Goal: Find specific page/section: Find specific page/section

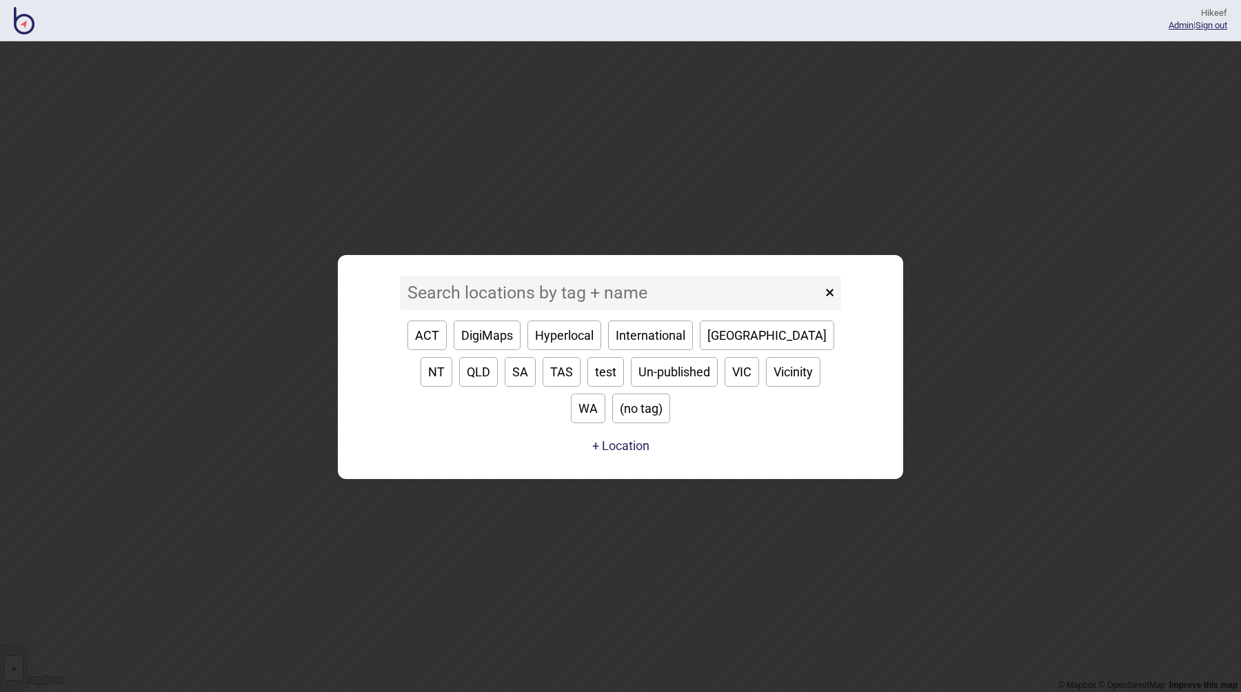
click at [547, 310] on input at bounding box center [611, 293] width 422 height 34
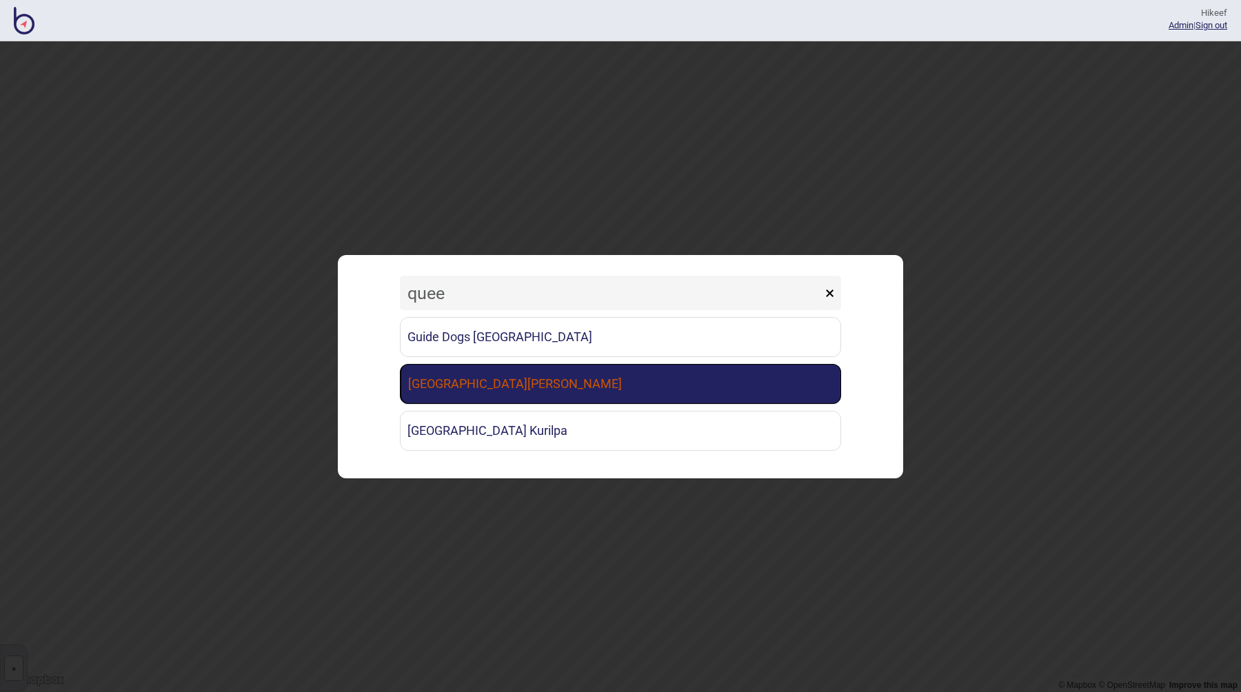
type input "quee"
click at [571, 388] on link "Queen Elizabeth II Medical Centre" at bounding box center [620, 384] width 441 height 40
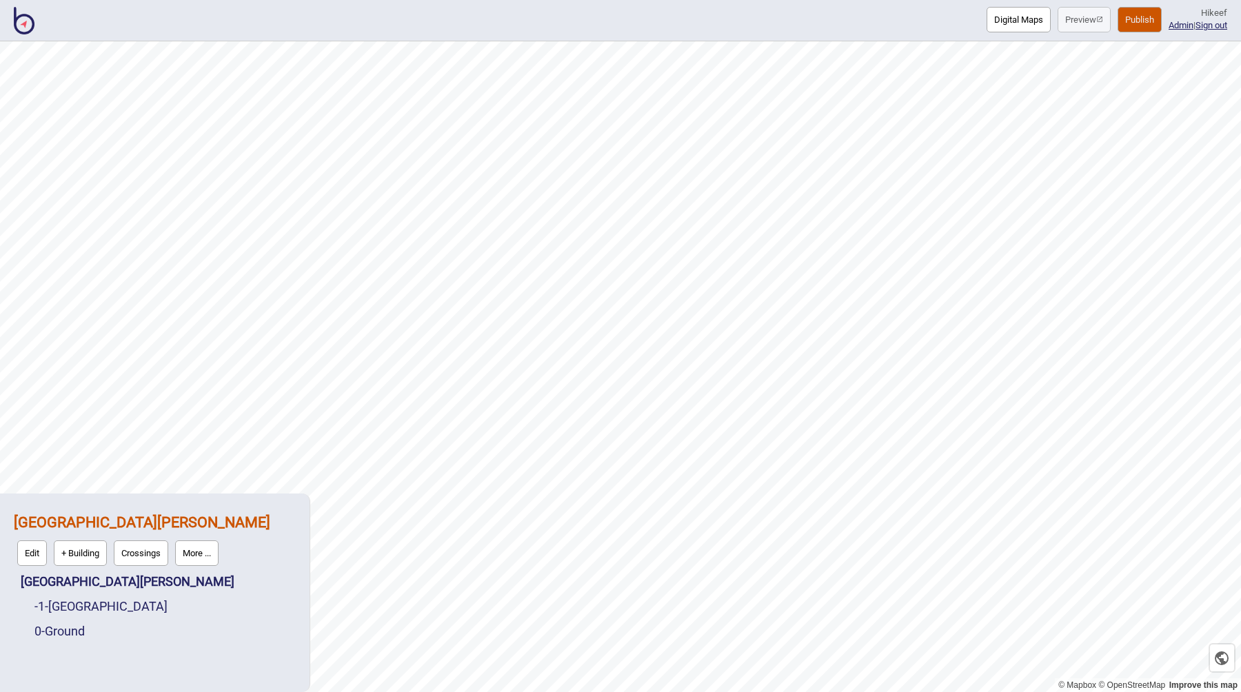
click at [1010, 19] on button "Digital Maps" at bounding box center [1019, 20] width 64 height 26
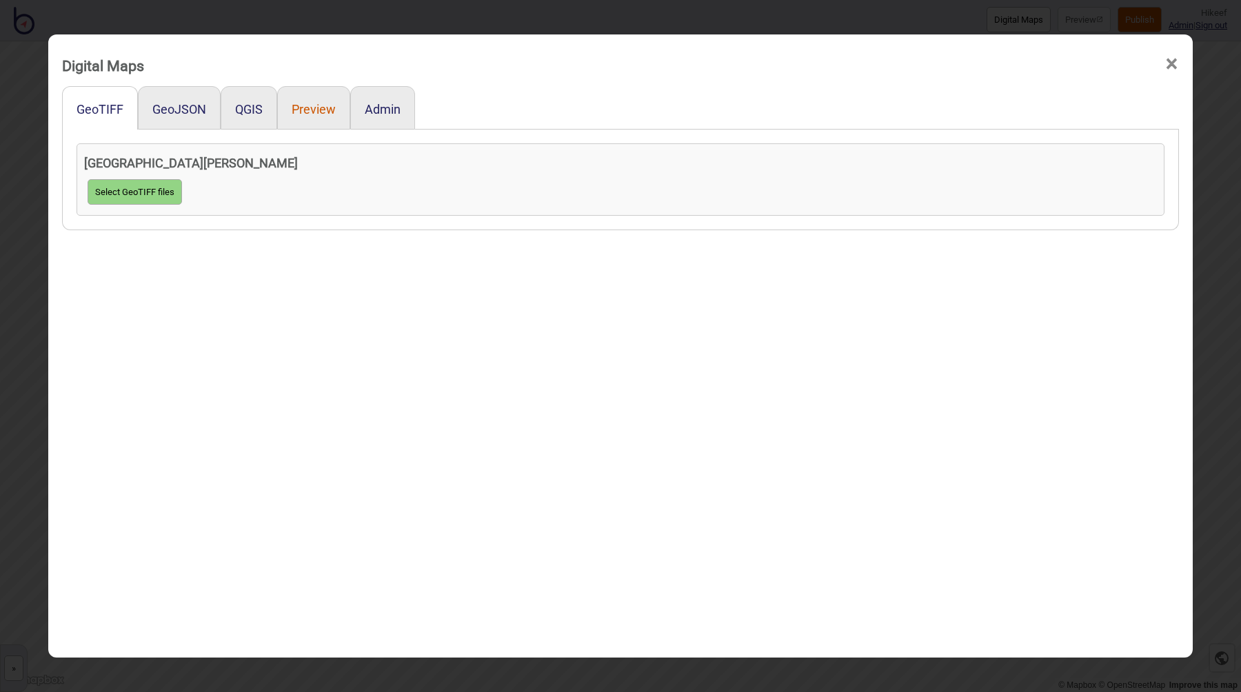
click at [327, 111] on button "Preview" at bounding box center [314, 109] width 44 height 14
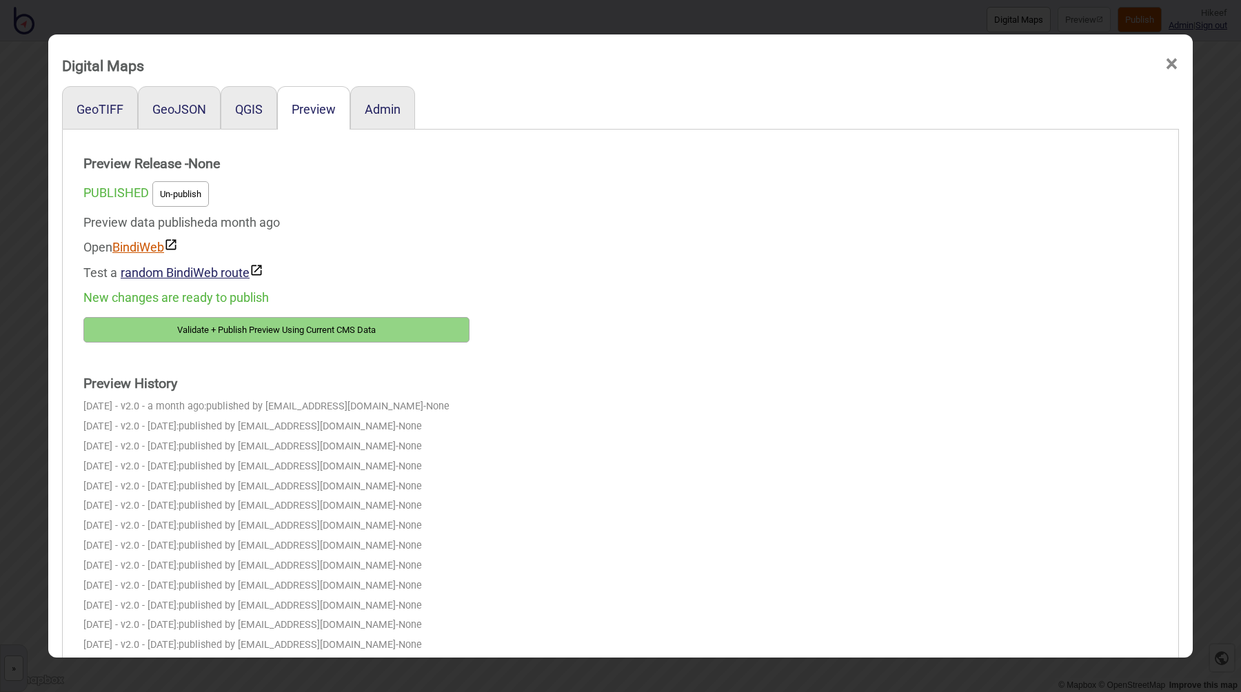
click at [132, 243] on link "BindiWeb" at bounding box center [144, 247] width 65 height 14
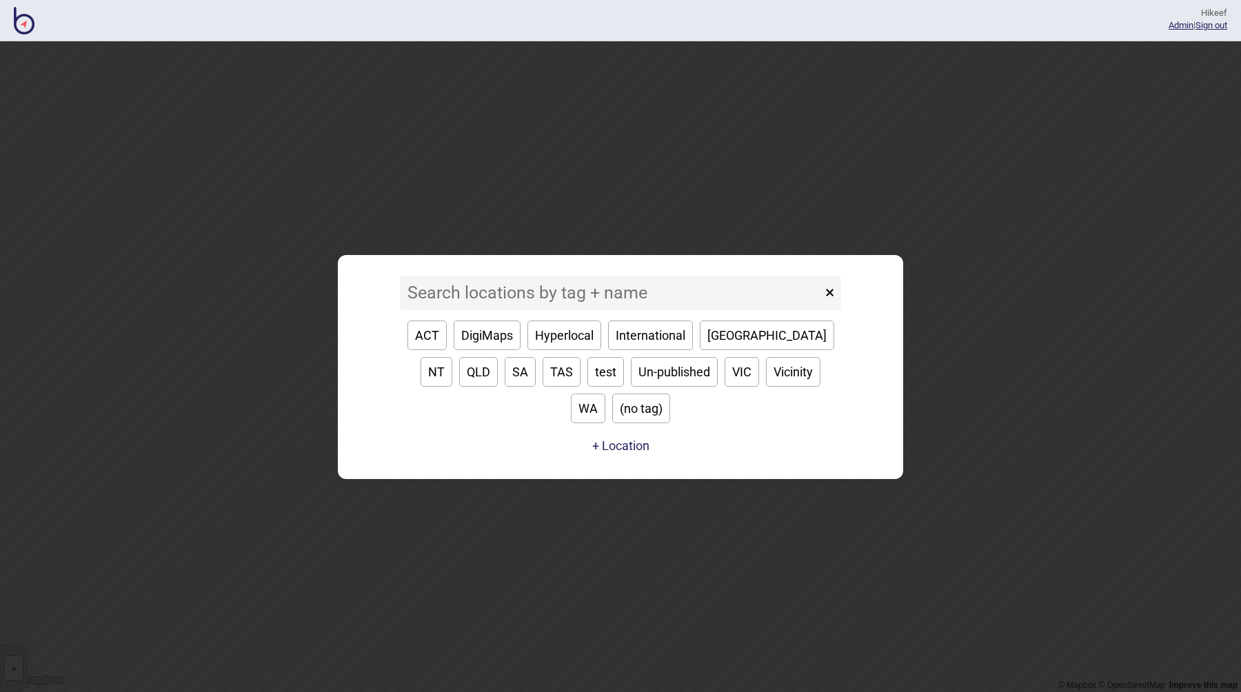
click at [485, 350] on button "DigiMaps" at bounding box center [487, 336] width 67 height 30
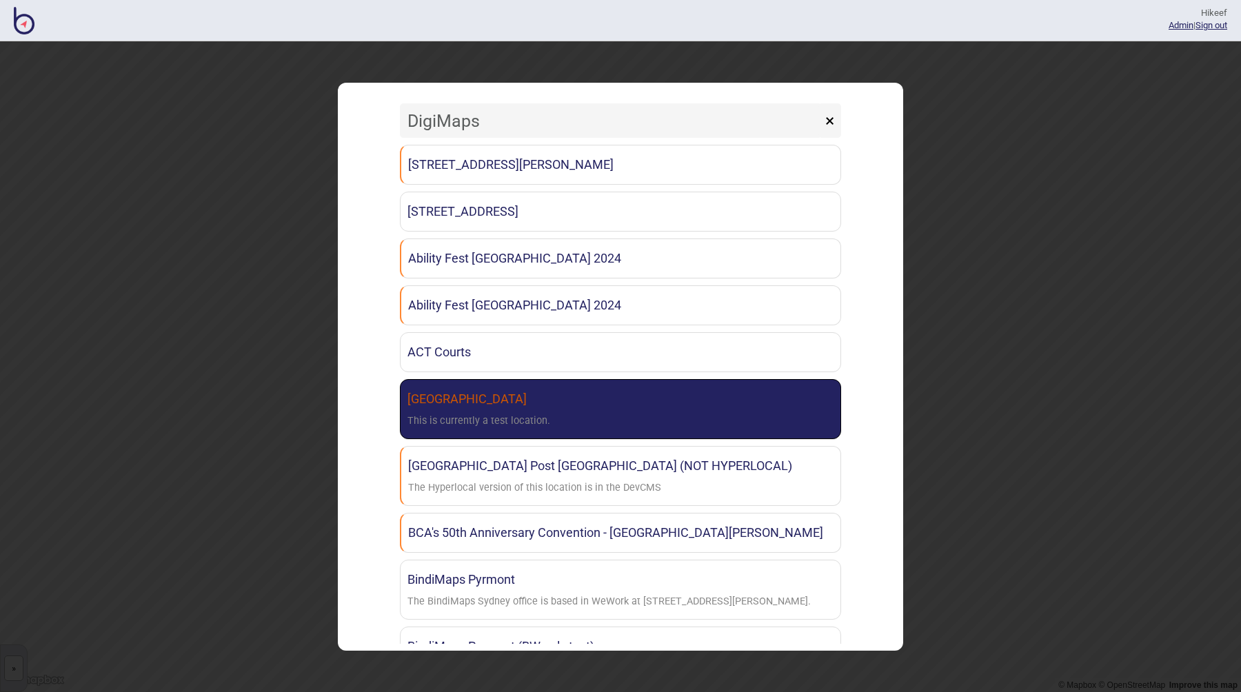
click at [548, 412] on link "Adelaide Railway Station This is currently a test location." at bounding box center [620, 409] width 441 height 60
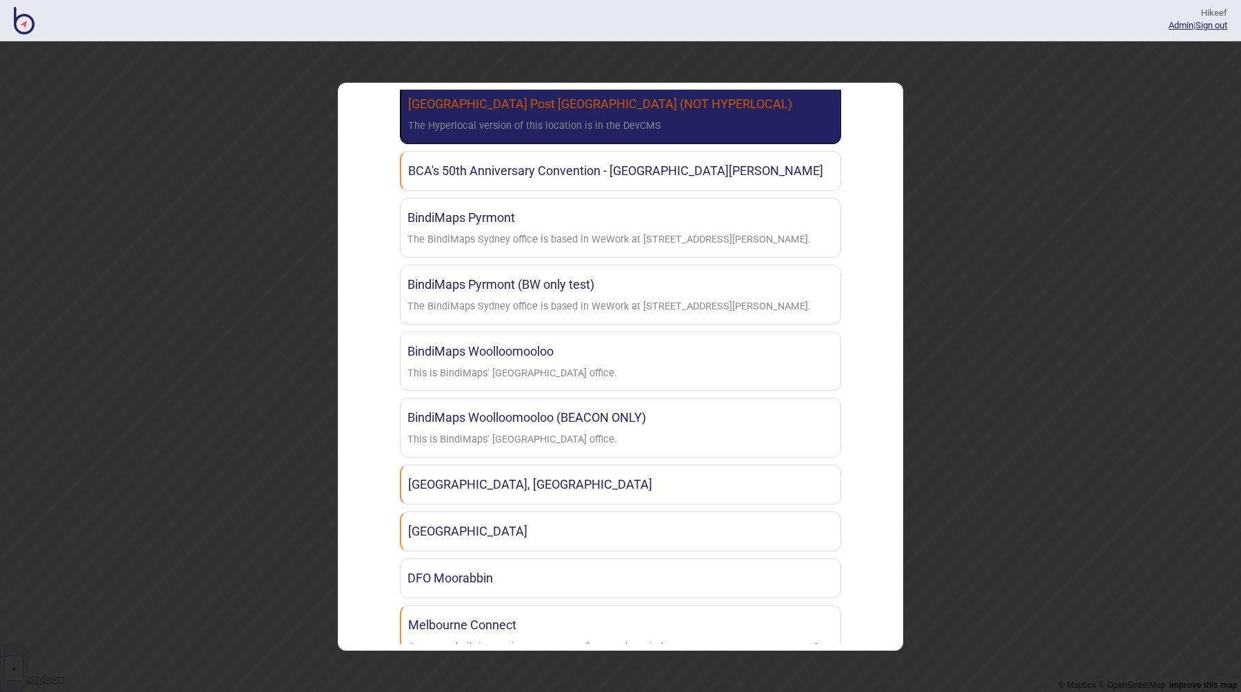
scroll to position [397, 0]
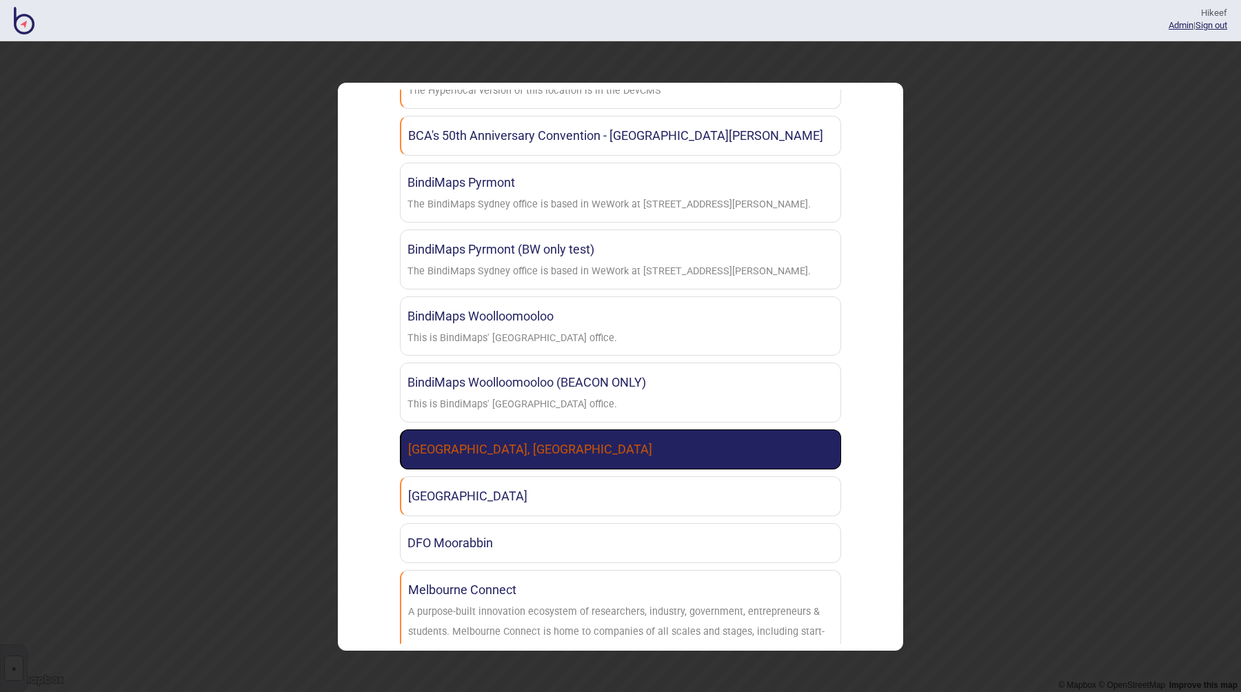
click at [594, 452] on link "Canberra Institute of Technology, Woden Campus" at bounding box center [620, 450] width 441 height 40
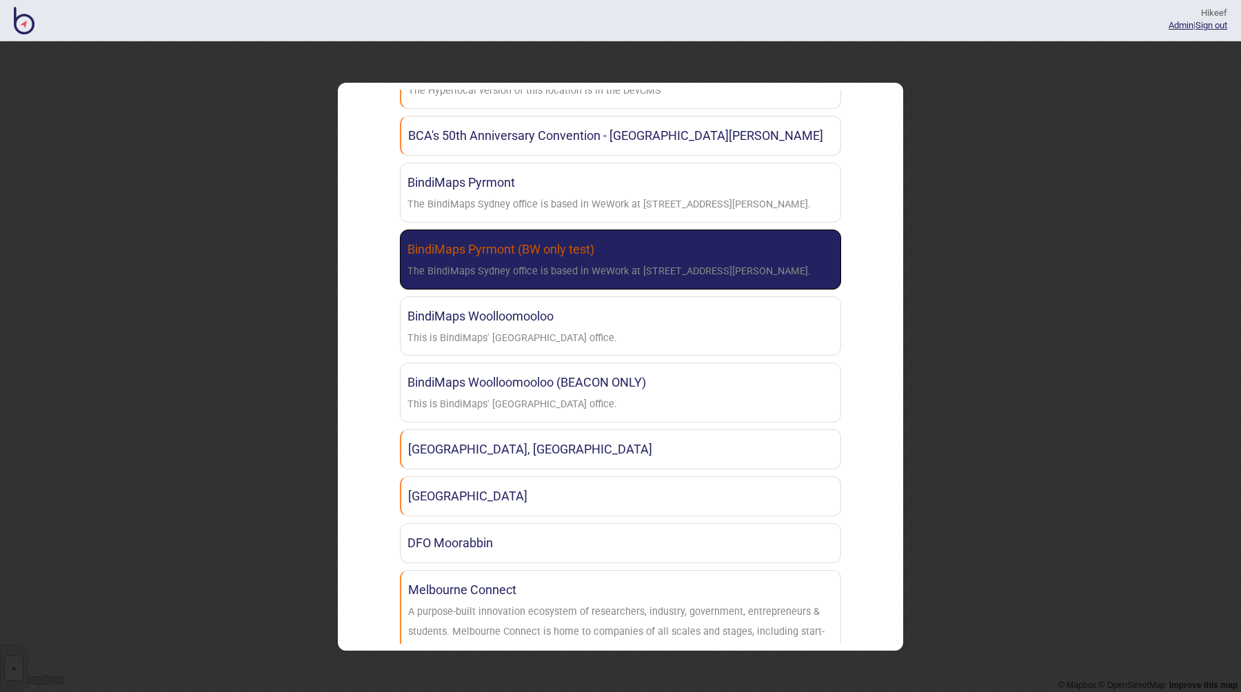
scroll to position [0, 0]
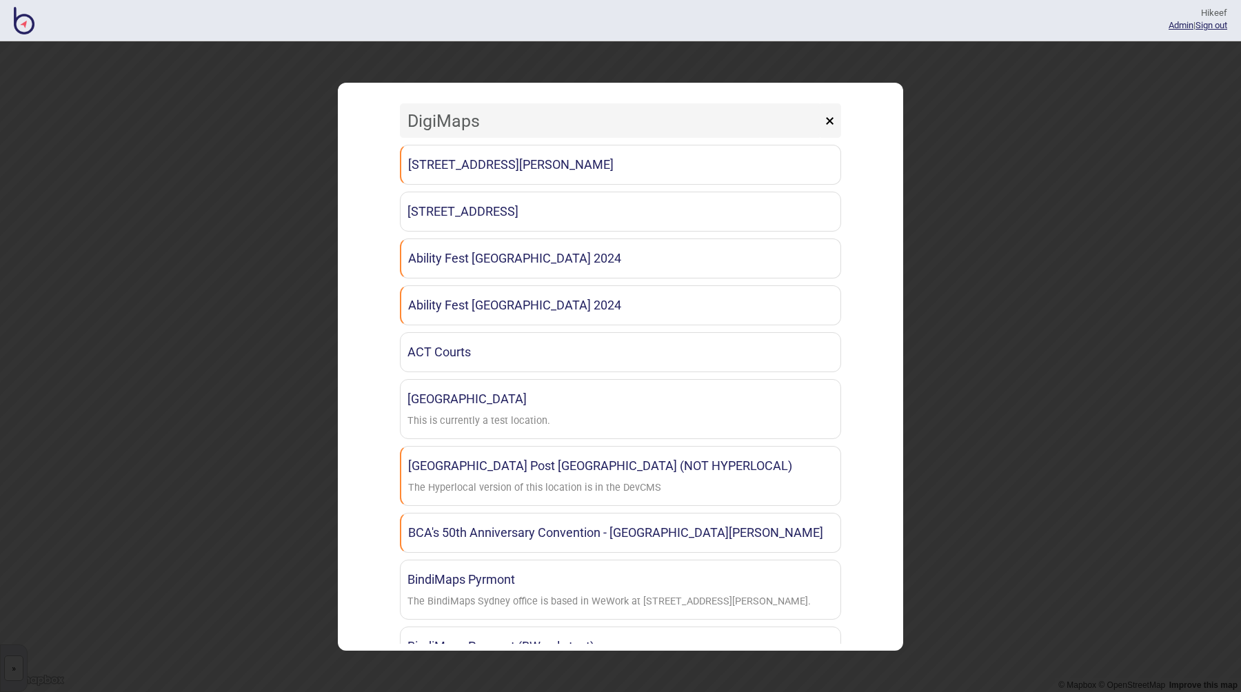
drag, startPoint x: 418, startPoint y: 123, endPoint x: 358, endPoint y: 85, distance: 71.3
click at [363, 122] on div "DigiMaps × 1 Bligh St - Clayton Utz Sydney 480 Swan Street, Richmond Ability Fe…" at bounding box center [621, 367] width 552 height 554
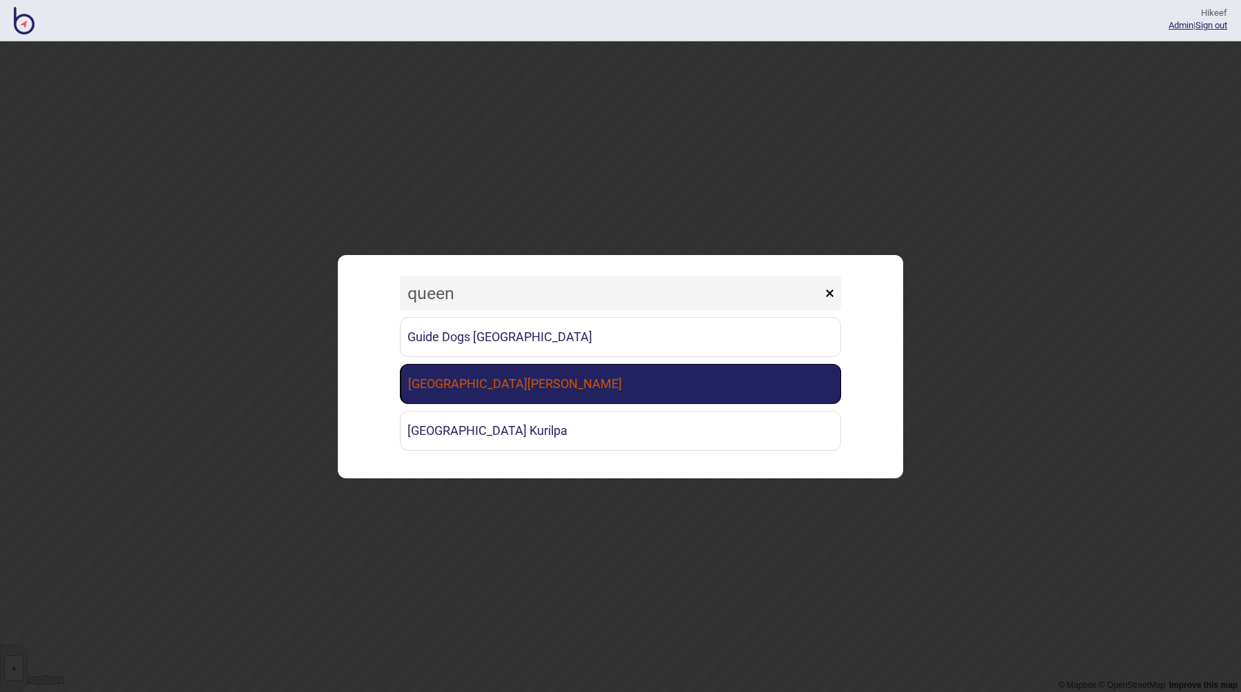
type input "queen"
click at [519, 384] on link "Queen Elizabeth II Medical Centre" at bounding box center [620, 384] width 441 height 40
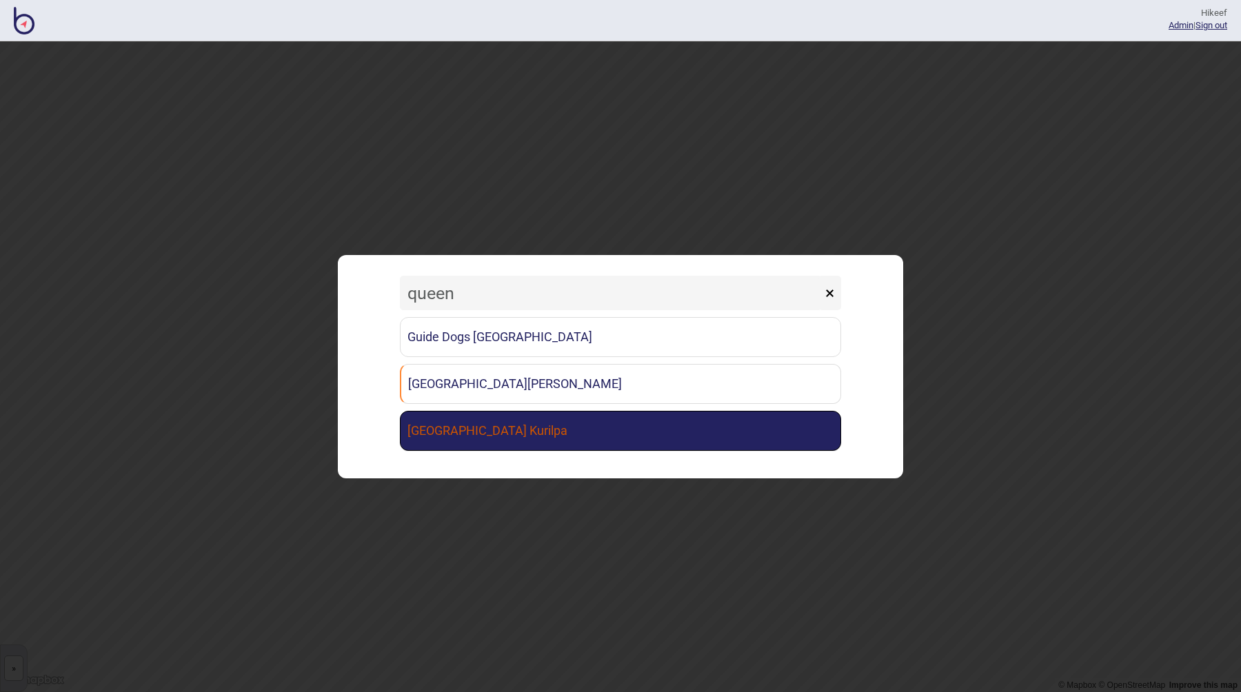
click at [530, 430] on link "[GEOGRAPHIC_DATA] Kurilpa" at bounding box center [620, 431] width 441 height 40
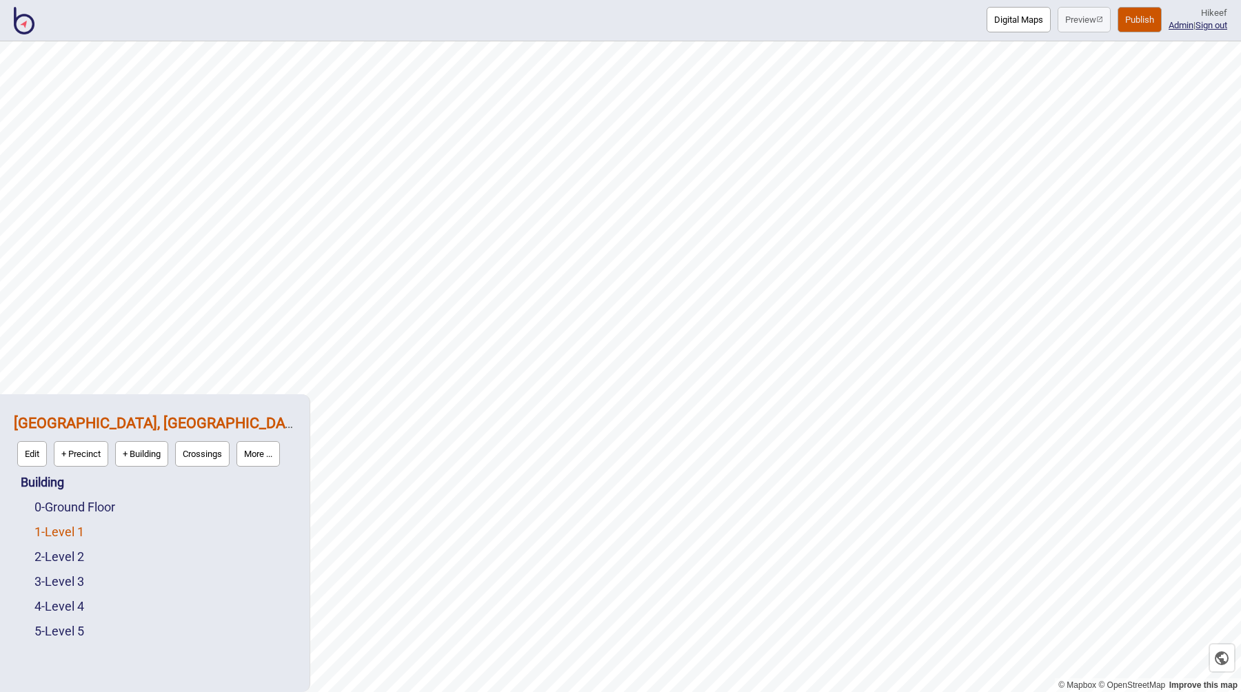
click at [75, 530] on link "1 - Level 1" at bounding box center [59, 532] width 50 height 14
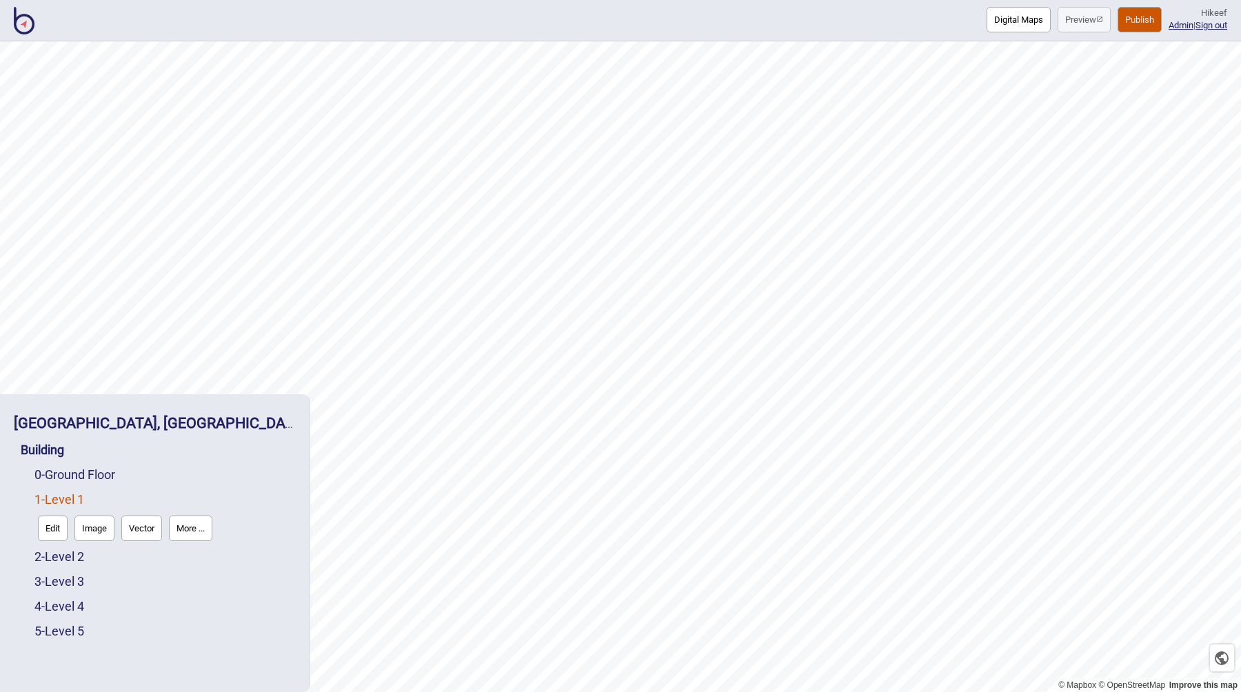
click at [998, 21] on button "Digital Maps" at bounding box center [1019, 20] width 64 height 26
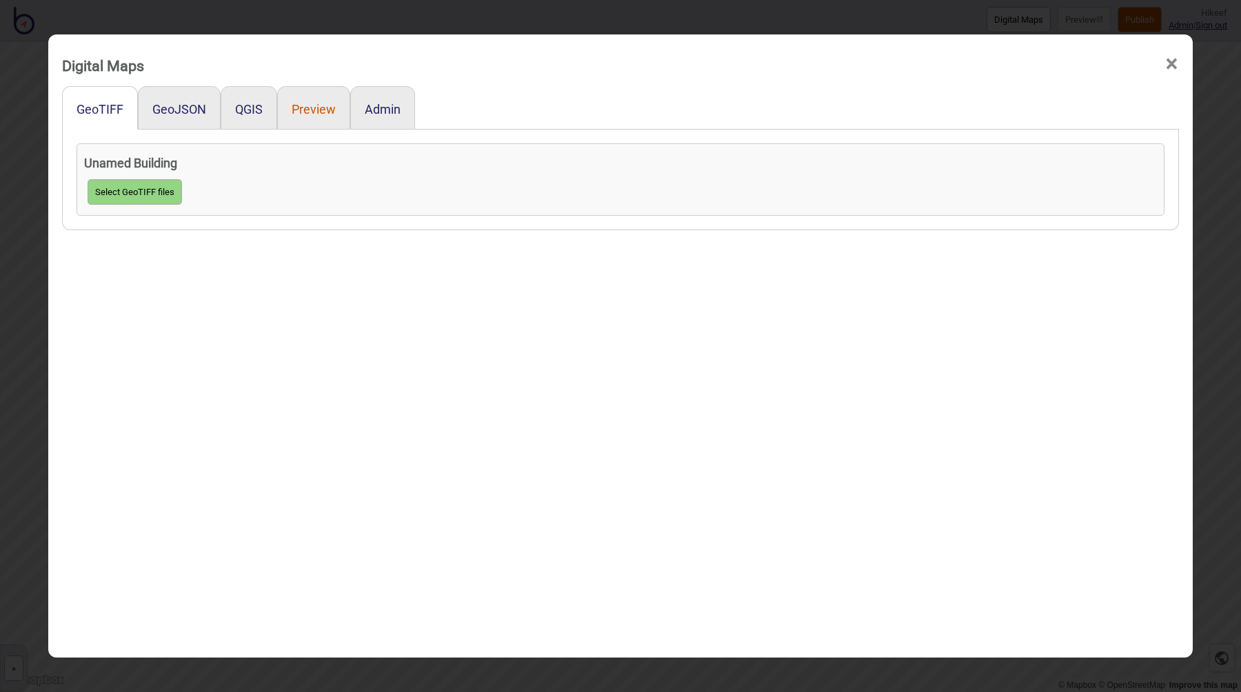
click at [301, 106] on button "Preview" at bounding box center [314, 109] width 44 height 14
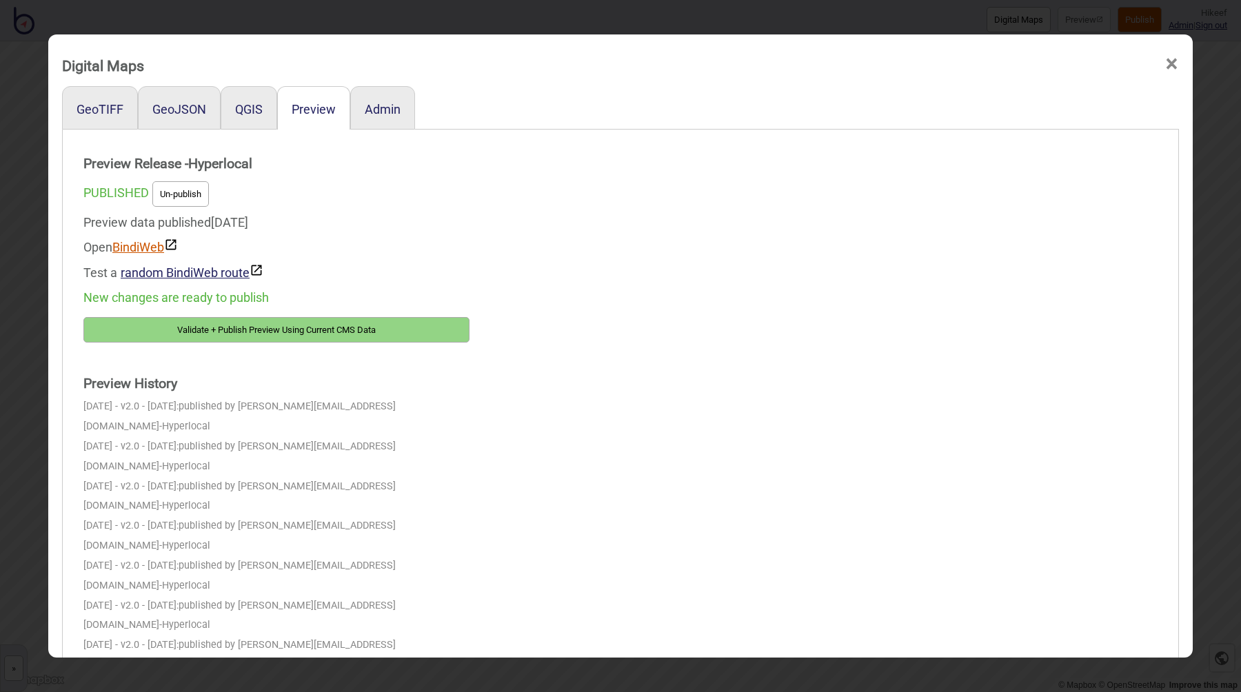
click at [130, 249] on link "BindiWeb" at bounding box center [144, 247] width 65 height 14
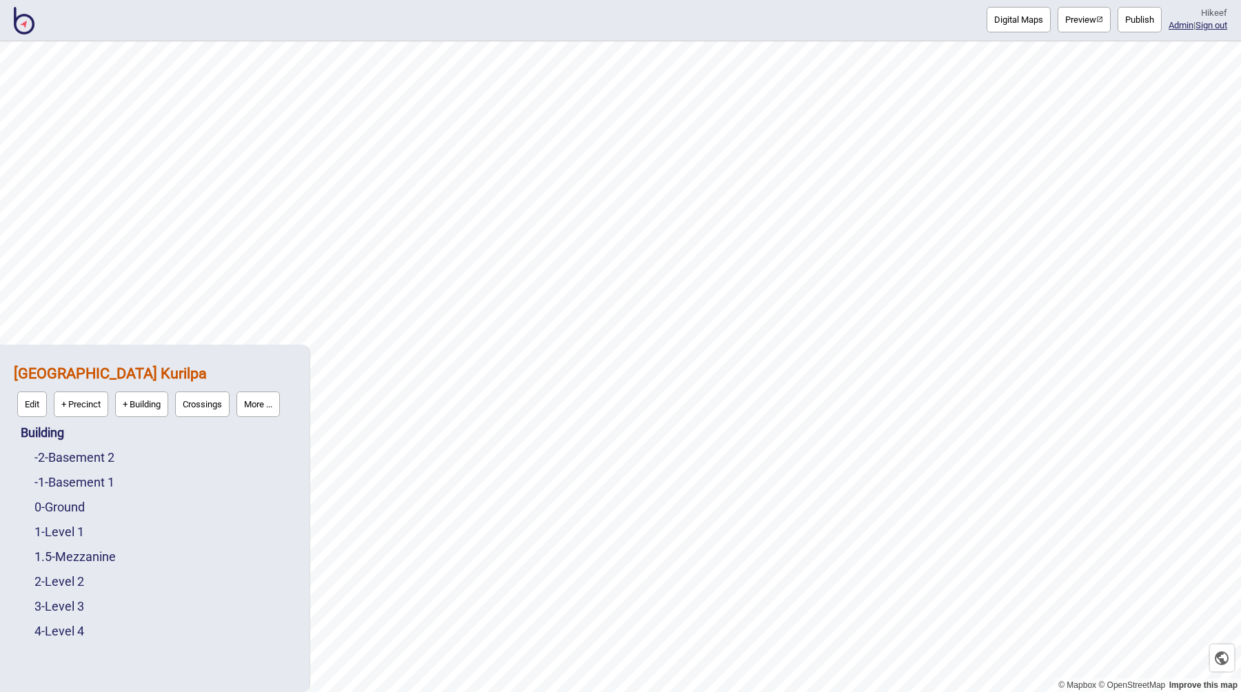
click at [1065, 17] on button "Preview" at bounding box center [1084, 20] width 53 height 26
